Goal: Task Accomplishment & Management: Use online tool/utility

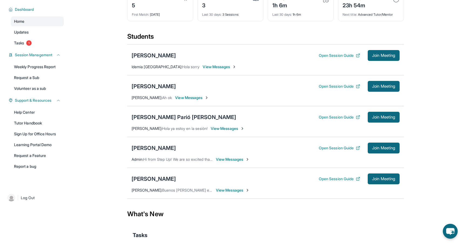
scroll to position [39, 0]
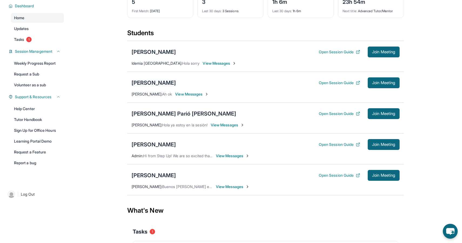
click at [174, 84] on div "[PERSON_NAME]" at bounding box center [154, 83] width 44 height 8
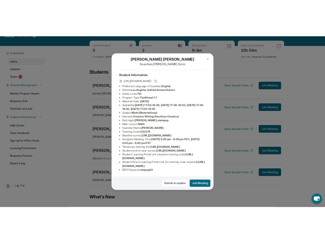
scroll to position [0, 0]
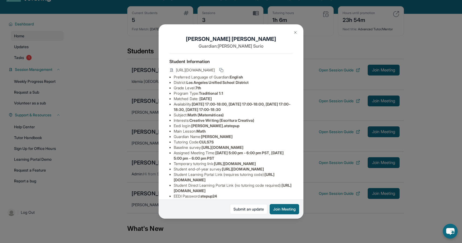
click at [325, 223] on div "Christine Acevedo Guardian: Juana Surio Student Information https://student-por…" at bounding box center [231, 121] width 462 height 243
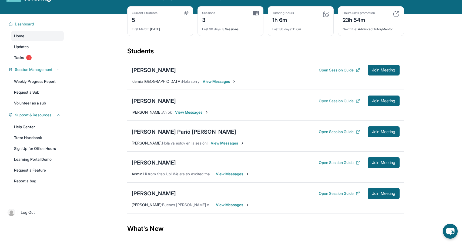
click at [331, 101] on button "Open Session Guide" at bounding box center [339, 100] width 41 height 5
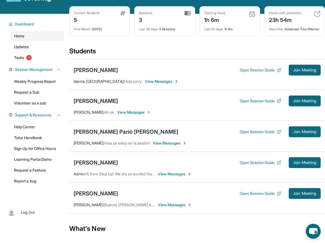
click at [112, 105] on div "[PERSON_NAME]" at bounding box center [96, 101] width 44 height 8
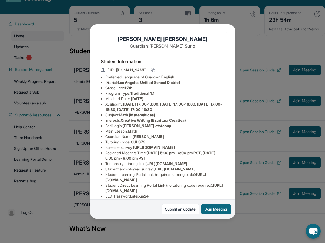
click at [247, 46] on div "Christine Acevedo Guardian: Juana Surio Student Information https://student-por…" at bounding box center [162, 121] width 325 height 243
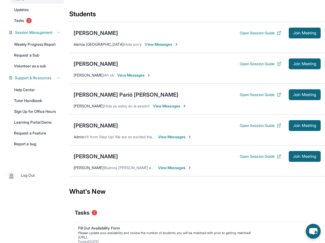
scroll to position [60, 0]
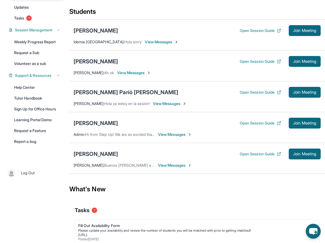
click at [97, 65] on div "[PERSON_NAME]" at bounding box center [96, 62] width 44 height 8
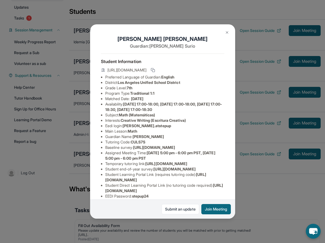
click at [245, 58] on div "Christine Acevedo Guardian: Juana Surio Student Information https://student-por…" at bounding box center [162, 121] width 325 height 243
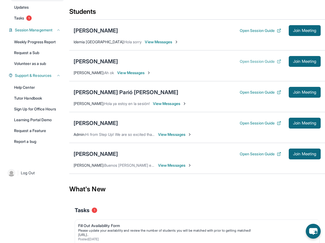
click at [241, 64] on button "Open Session Guide" at bounding box center [260, 61] width 41 height 5
click at [112, 65] on div "[PERSON_NAME]" at bounding box center [96, 62] width 44 height 8
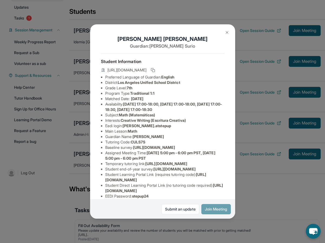
click at [222, 208] on button "Join Meeting" at bounding box center [215, 209] width 29 height 10
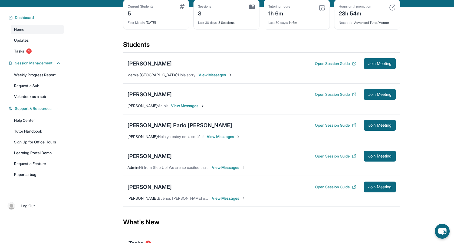
scroll to position [24, 0]
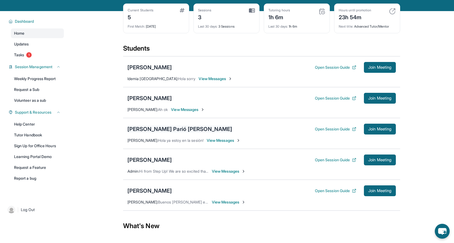
click at [171, 130] on div "[PERSON_NAME] Parió [PERSON_NAME]" at bounding box center [179, 129] width 105 height 8
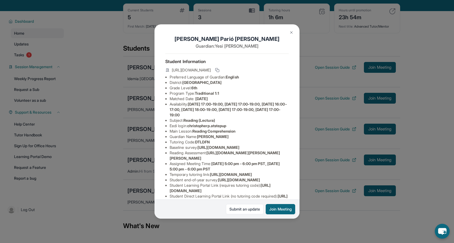
click at [291, 32] on img at bounding box center [291, 32] width 4 height 4
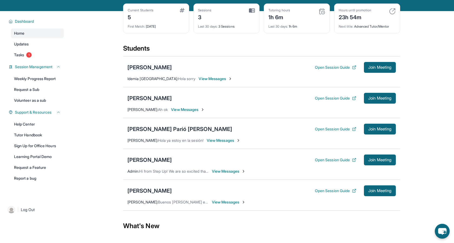
click at [167, 67] on div "[PERSON_NAME]" at bounding box center [149, 68] width 44 height 8
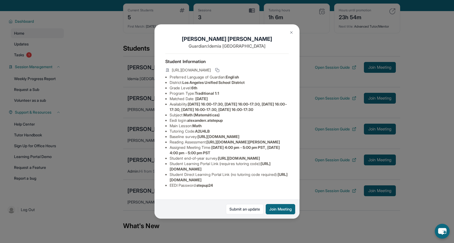
click at [279, 227] on div "[PERSON_NAME] Guardian: Idemia Valencia Student Information [URL][DOMAIN_NAME] …" at bounding box center [227, 121] width 454 height 243
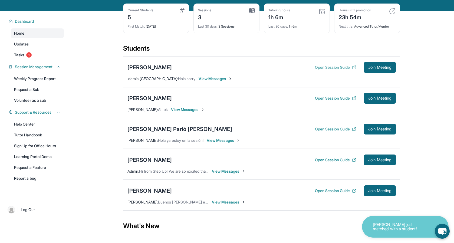
click at [335, 65] on button "Open Session Guide" at bounding box center [335, 67] width 41 height 5
